Goal: Information Seeking & Learning: Understand process/instructions

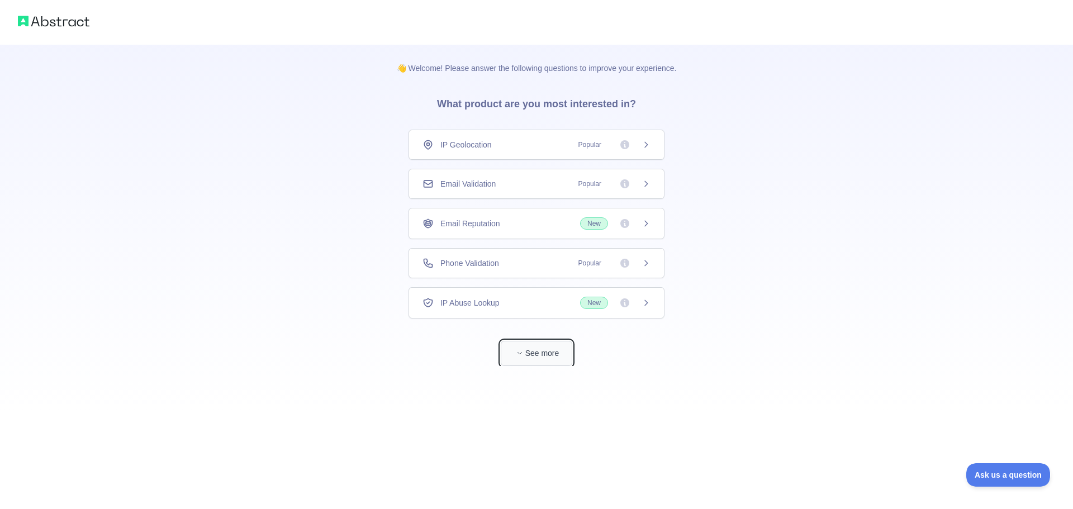
click at [554, 354] on button "See more" at bounding box center [537, 353] width 72 height 25
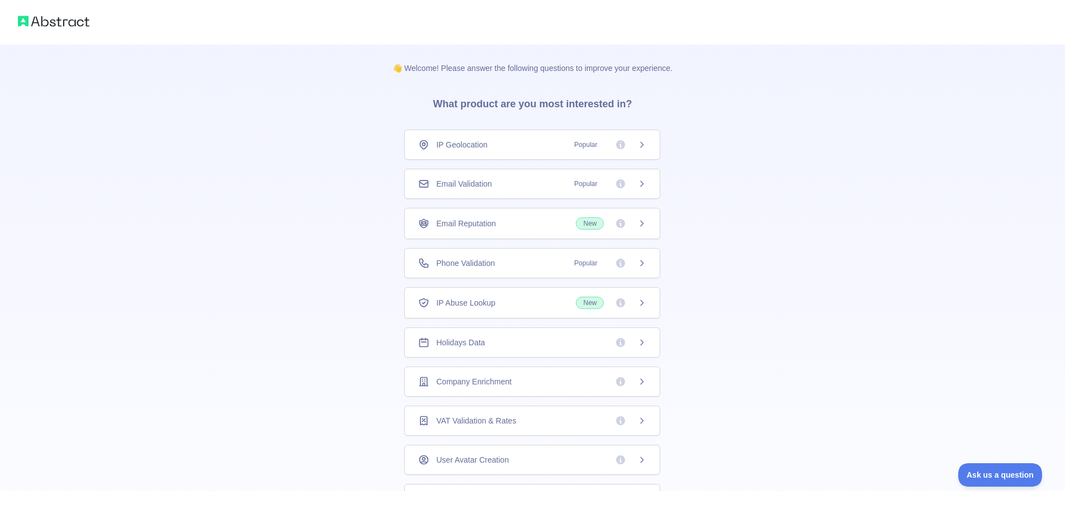
click at [530, 141] on div "IP Geolocation Popular" at bounding box center [532, 144] width 228 height 11
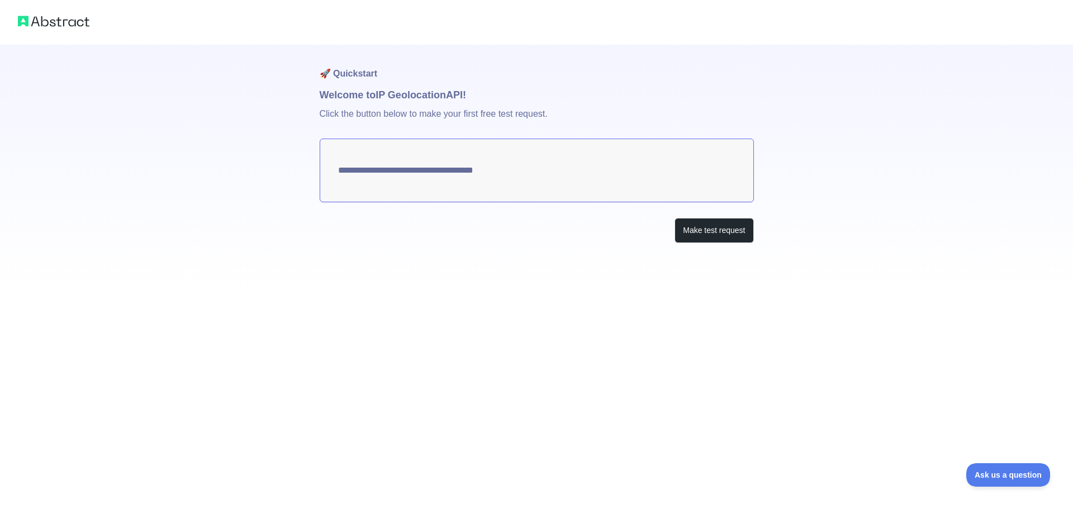
type textarea "**********"
click at [727, 226] on button "Make test request" at bounding box center [714, 230] width 79 height 25
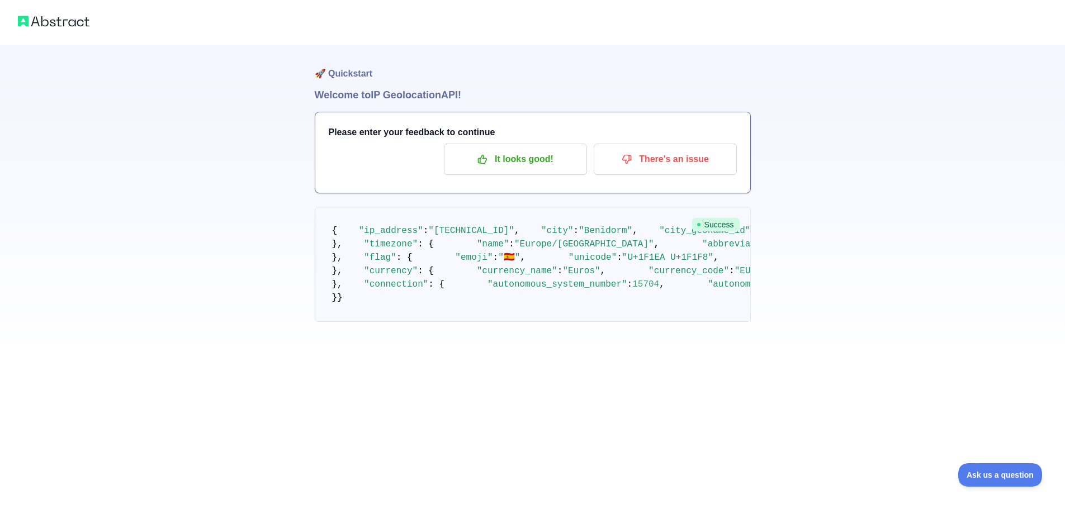
click at [69, 23] on img at bounding box center [54, 21] width 72 height 16
click at [32, 24] on img at bounding box center [54, 21] width 72 height 16
click at [543, 159] on p "It looks good!" at bounding box center [515, 159] width 126 height 19
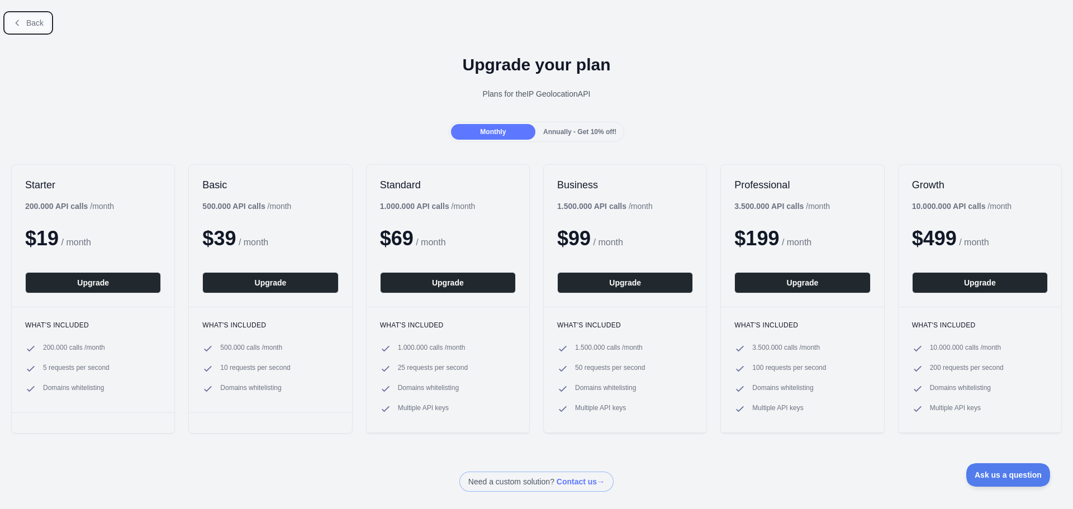
click at [20, 20] on icon at bounding box center [17, 22] width 9 height 9
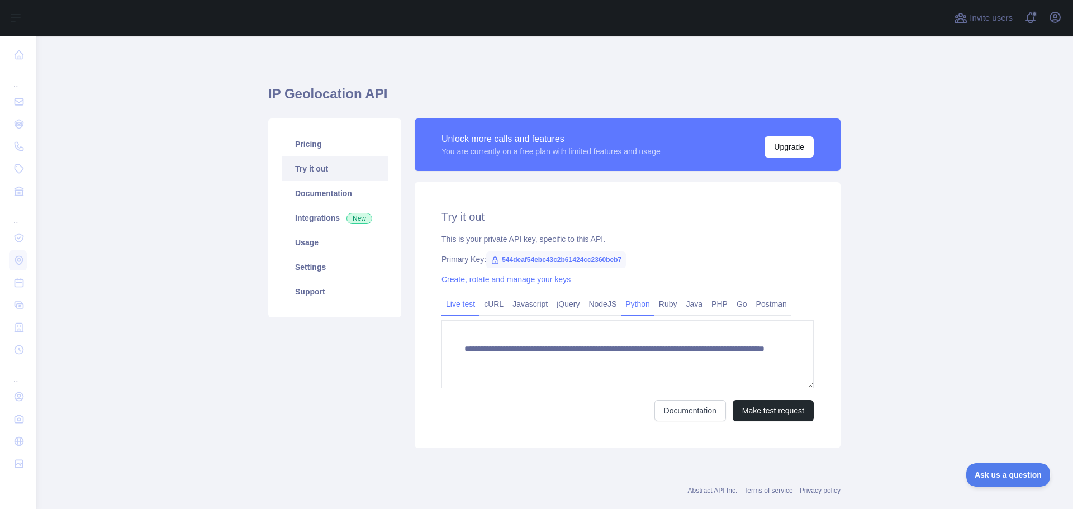
click at [633, 307] on link "Python" at bounding box center [638, 304] width 34 height 18
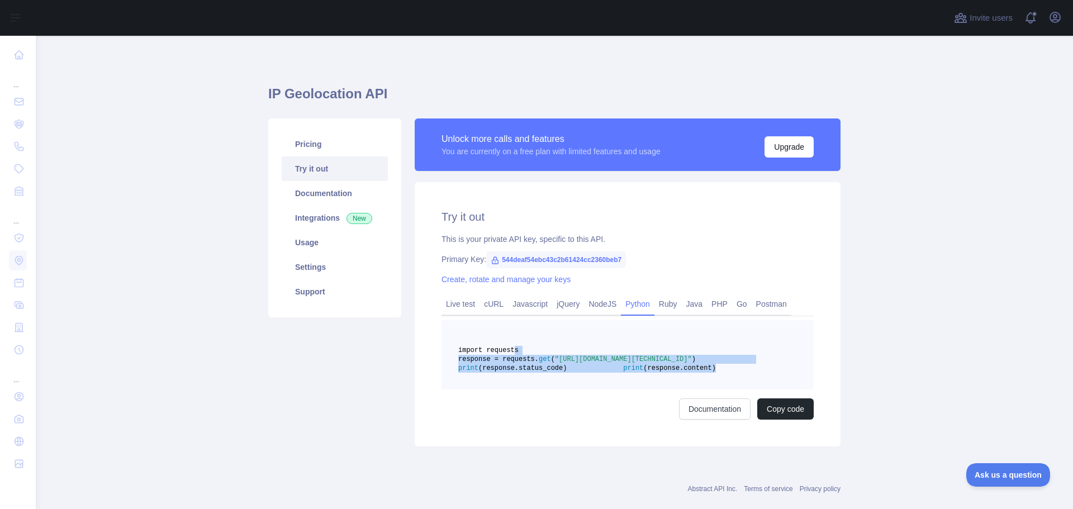
drag, startPoint x: 632, startPoint y: 401, endPoint x: 504, endPoint y: 354, distance: 135.8
click at [504, 354] on pre "import requests response = requests. get ( "[URL][DOMAIN_NAME][TECHNICAL_ID]" )…" at bounding box center [628, 354] width 372 height 69
click at [613, 255] on span "544deaf54ebc43c2b61424cc2360beb7" at bounding box center [556, 260] width 140 height 17
click at [510, 256] on span "544deaf54ebc43c2b61424cc2360beb7" at bounding box center [556, 260] width 140 height 17
click at [491, 256] on icon at bounding box center [495, 260] width 9 height 9
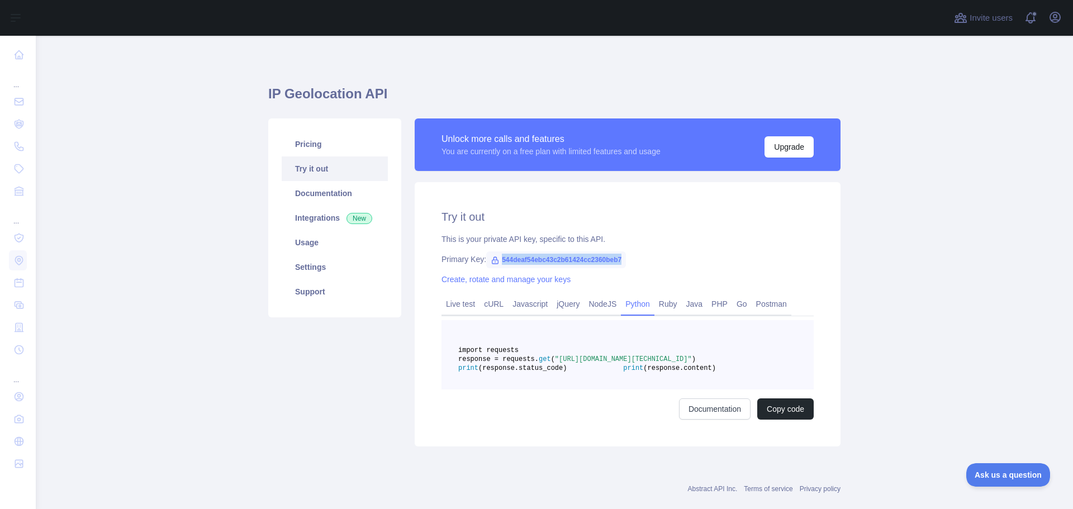
click at [491, 256] on icon at bounding box center [495, 260] width 9 height 9
copy span "544deaf54ebc43c2b61424cc2360beb7"
